Goal: Information Seeking & Learning: Learn about a topic

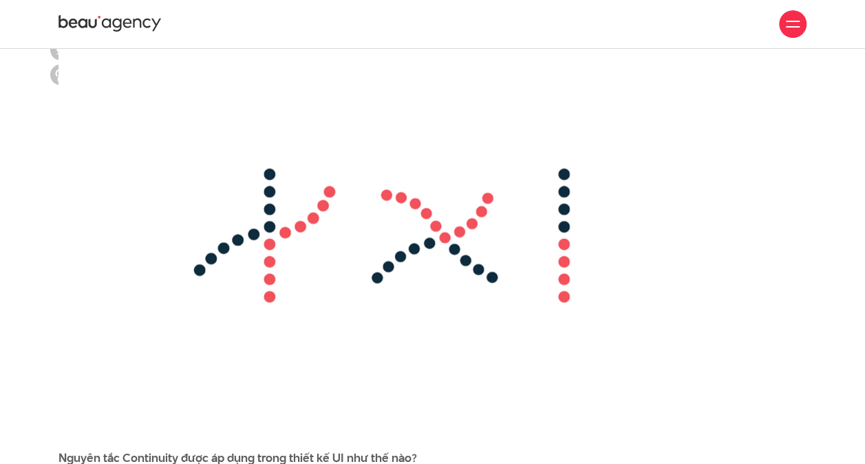
scroll to position [9242, 0]
drag, startPoint x: 264, startPoint y: 259, endPoint x: 271, endPoint y: 256, distance: 7.4
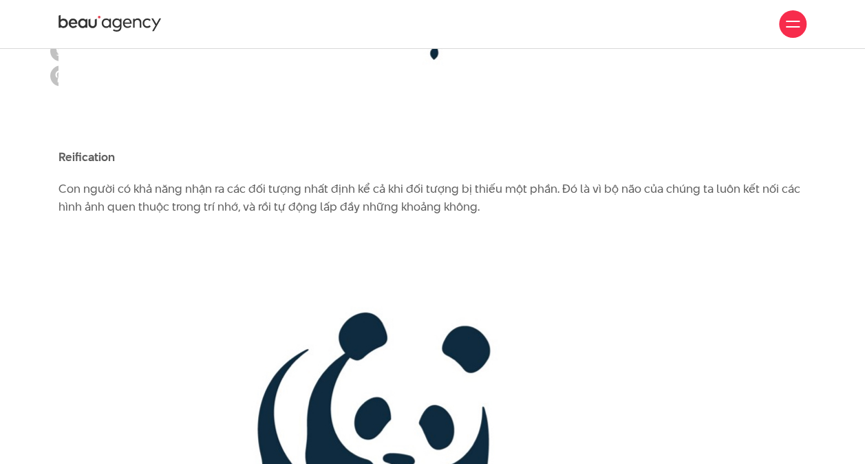
scroll to position [2466, 0]
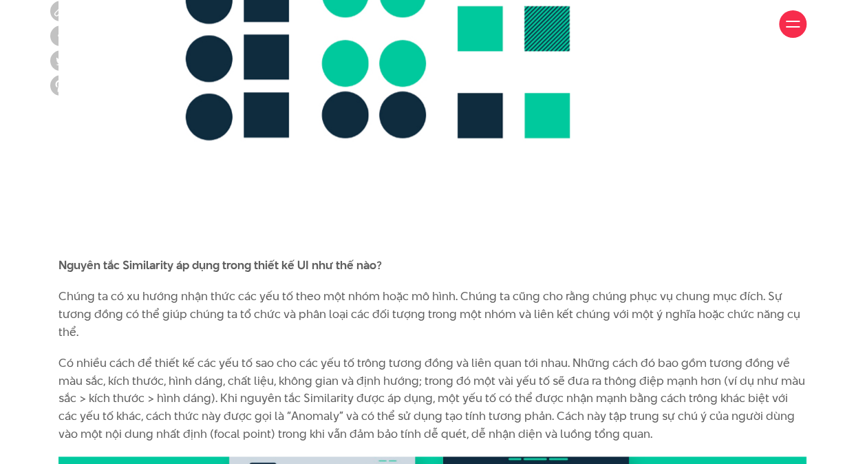
scroll to position [5905, 0]
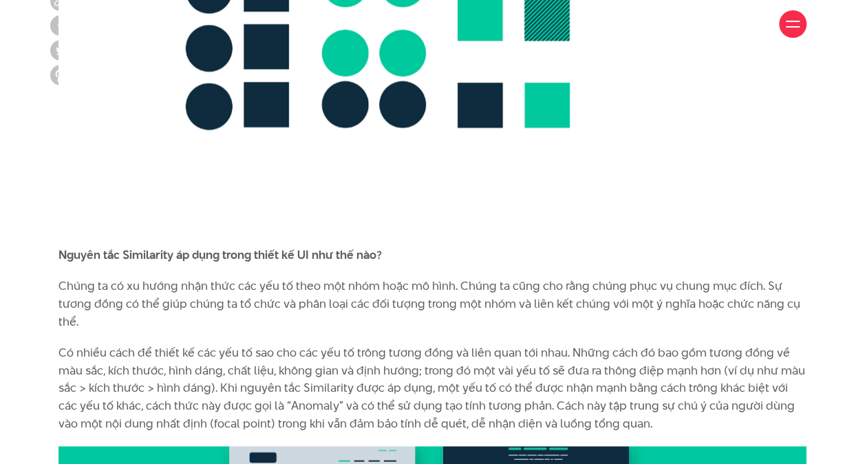
click at [535, 344] on p "Có nhiều cách để thiết kế các yếu tố sao cho các yếu tố trông tương đồng và liê…" at bounding box center [432, 388] width 748 height 88
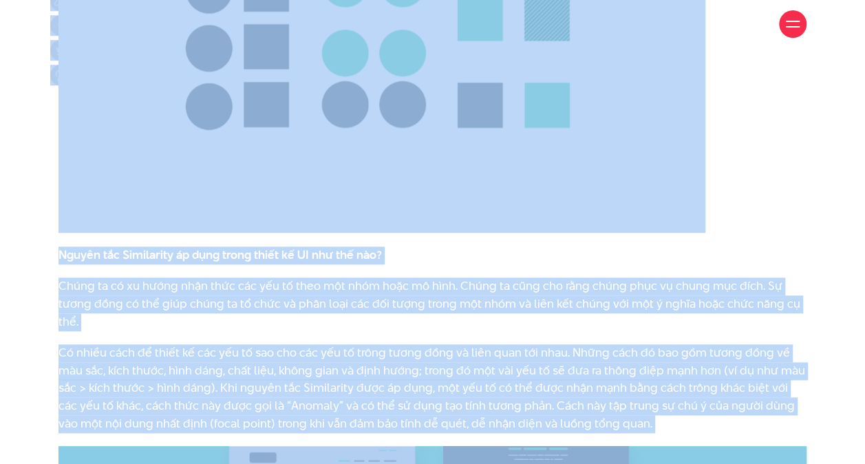
copy body "Nhảy đến nội dung Giới thiệu Dự án Dịch vụ Góc nhìn Liên hệ Thông tin Giới thiệ…"
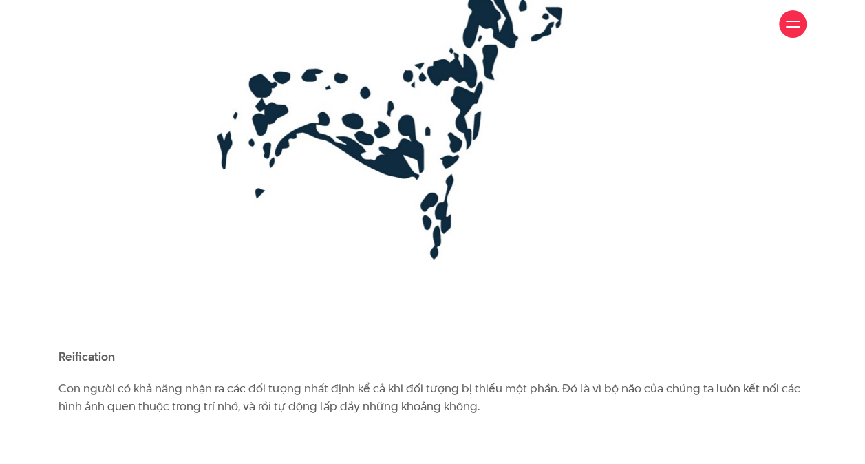
scroll to position [2283, 0]
